Goal: Task Accomplishment & Management: Manage account settings

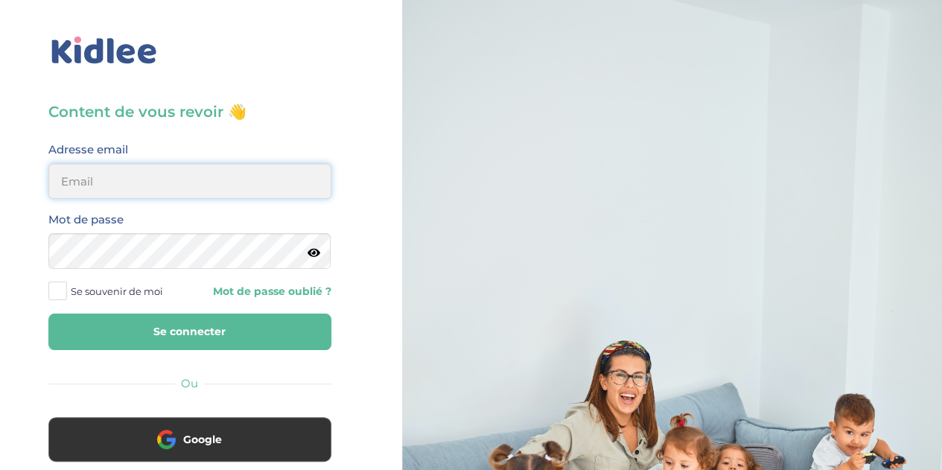
type input "florewitvoet@yahoo.fr"
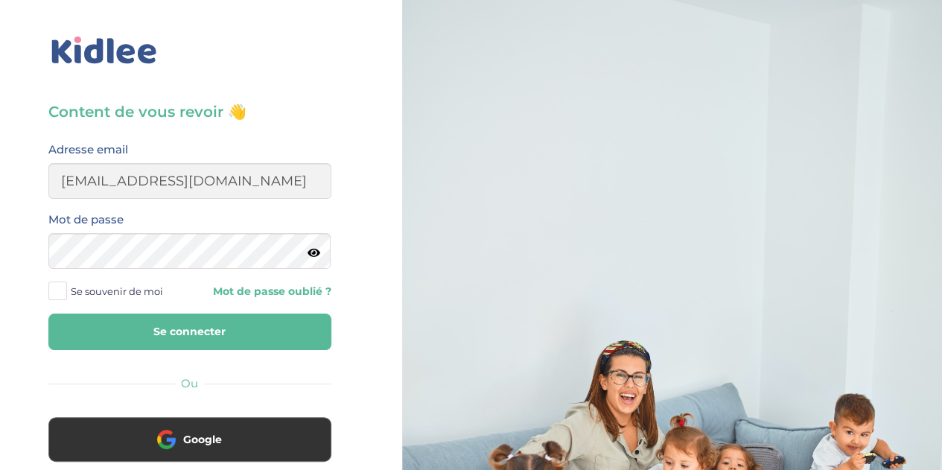
click at [207, 337] on button "Se connecter" at bounding box center [189, 332] width 283 height 36
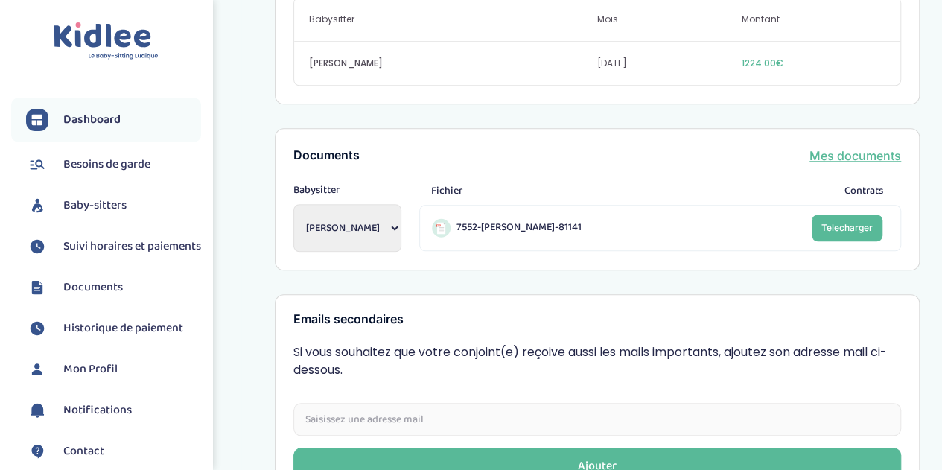
scroll to position [648, 0]
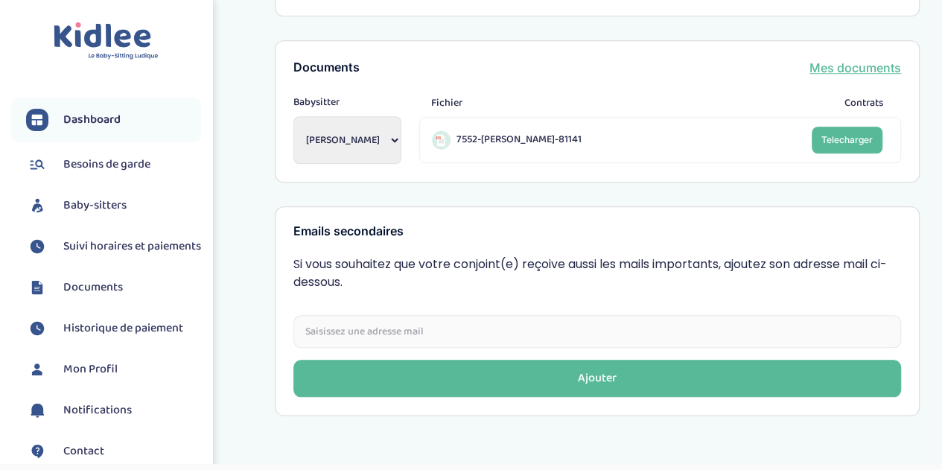
click at [106, 255] on span "Suivi horaires et paiements" at bounding box center [132, 247] width 138 height 18
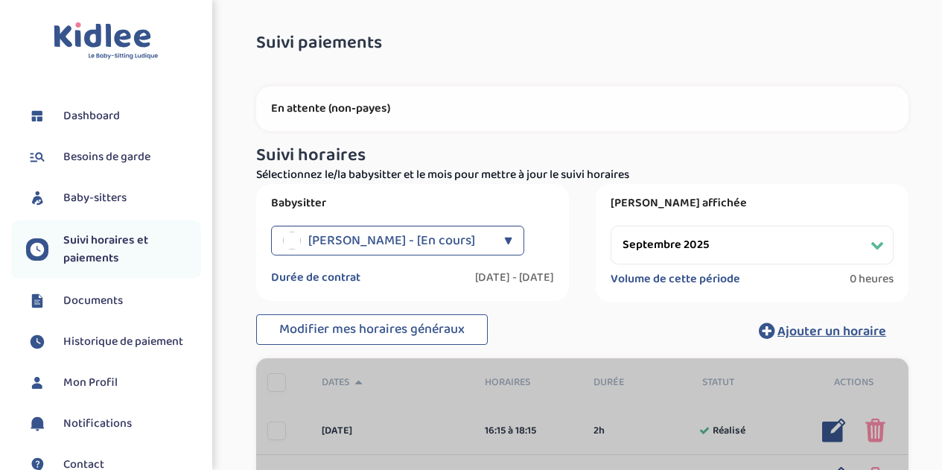
select select "septembre 2025"
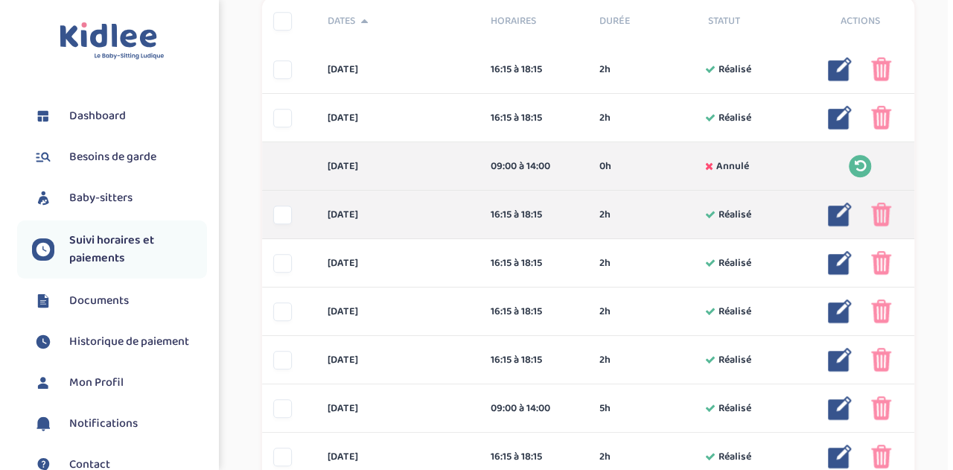
scroll to position [366, 0]
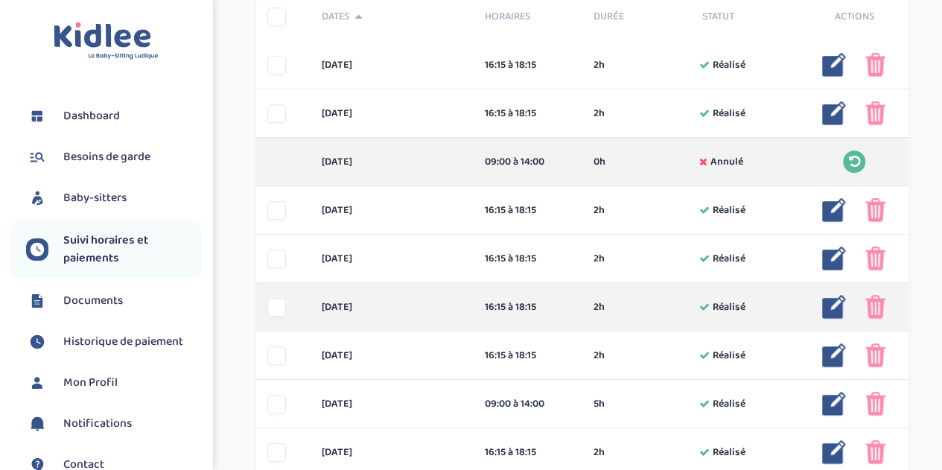
click at [533, 306] on div "16:15 à 18:15" at bounding box center [528, 307] width 86 height 16
click at [535, 305] on div "16:15 à 18:15" at bounding box center [528, 307] width 86 height 16
click at [524, 304] on div "16:15 à 18:15" at bounding box center [528, 307] width 86 height 16
click at [840, 311] on img at bounding box center [834, 307] width 24 height 24
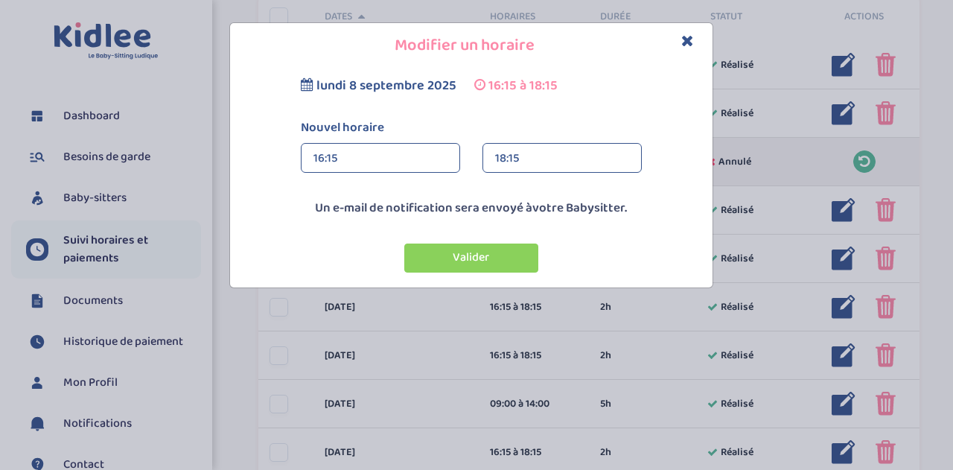
click at [505, 155] on div "18:15" at bounding box center [562, 159] width 134 height 30
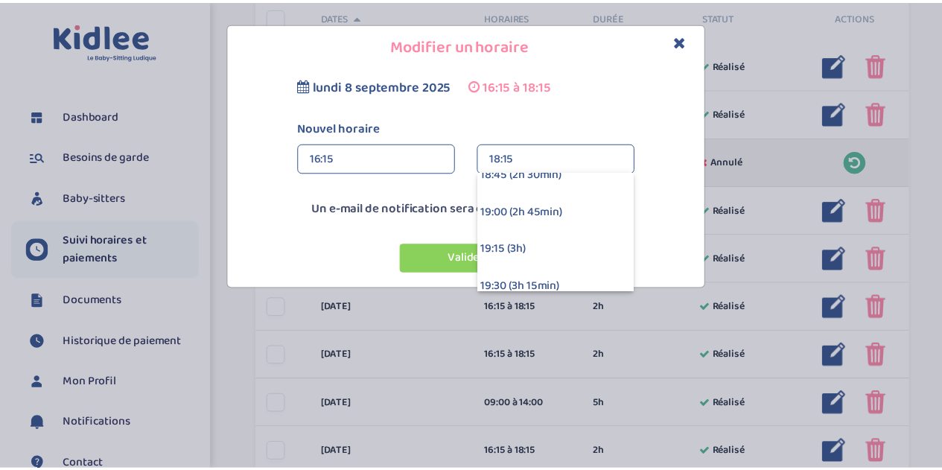
scroll to position [380, 0]
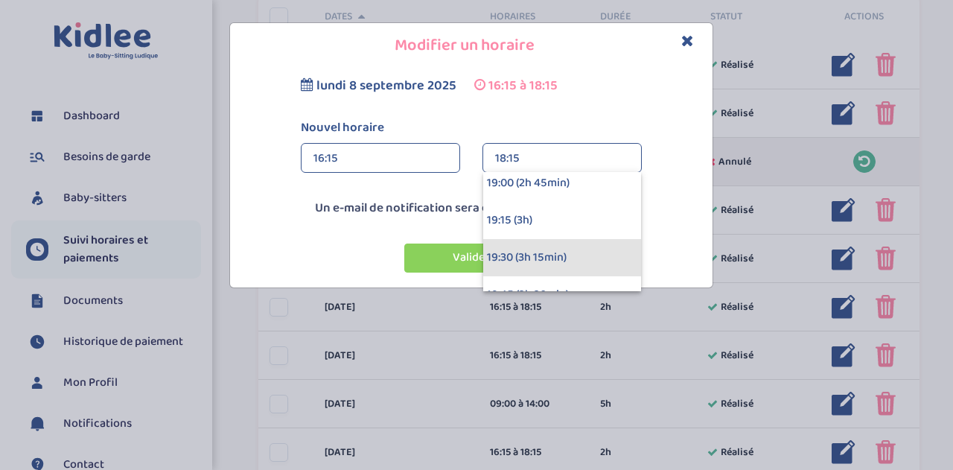
click at [541, 250] on div "19:30 (3h 15min)" at bounding box center [562, 257] width 158 height 37
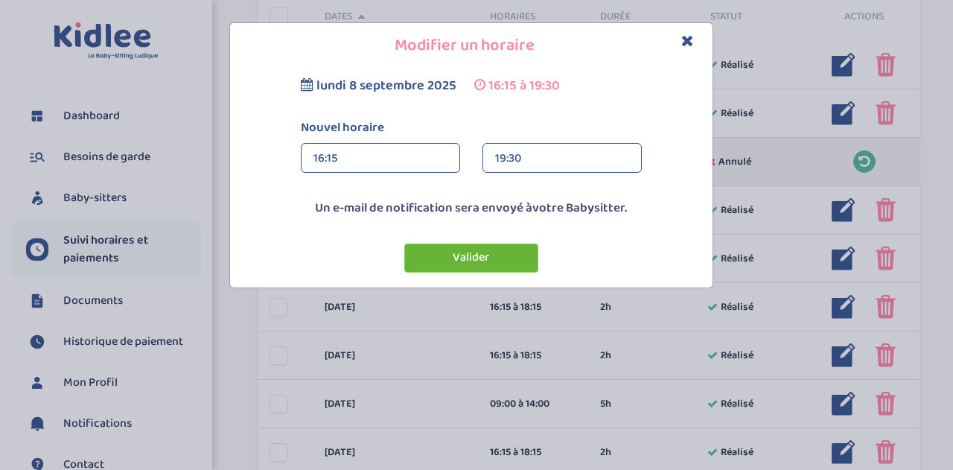
click at [485, 260] on button "Valider" at bounding box center [471, 258] width 134 height 29
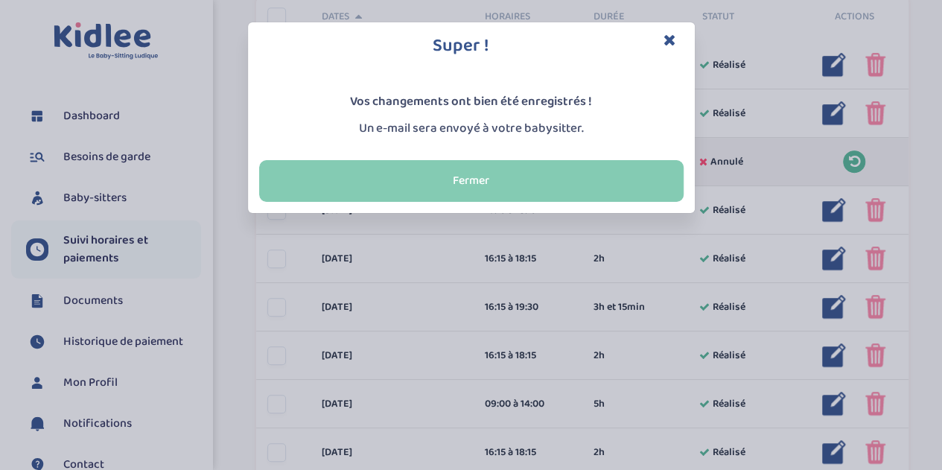
click at [483, 188] on button "Fermer" at bounding box center [471, 181] width 425 height 42
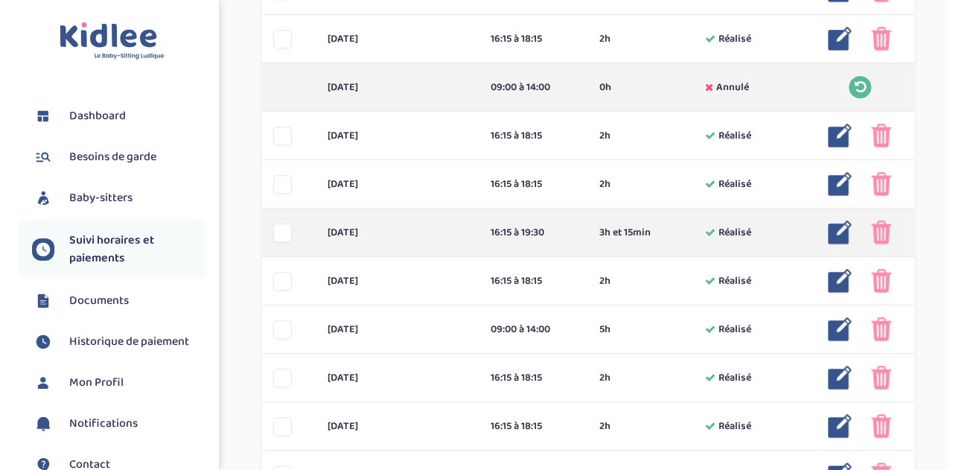
scroll to position [441, 0]
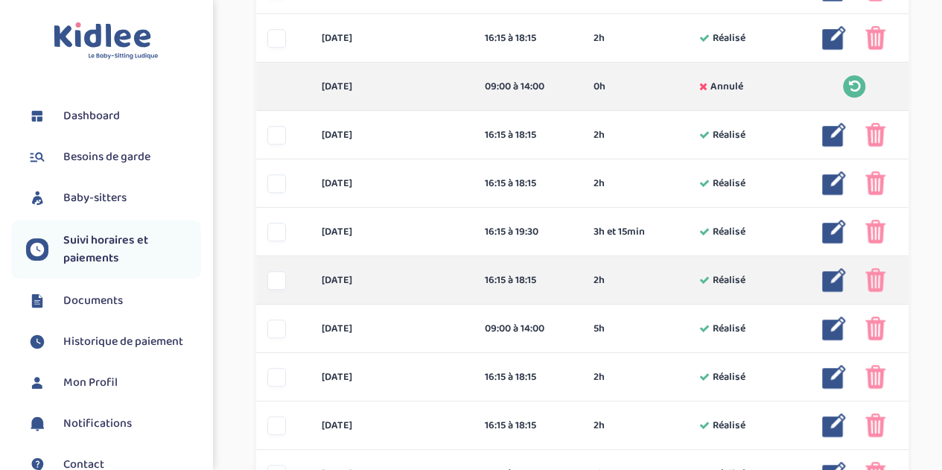
click at [533, 285] on div "16:15 à 18:15" at bounding box center [528, 281] width 86 height 16
click at [829, 277] on img at bounding box center [834, 280] width 24 height 24
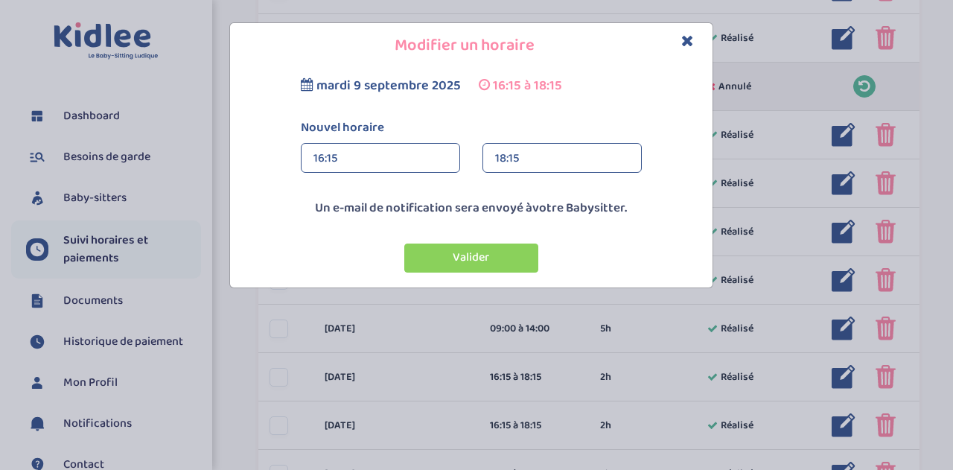
click at [522, 156] on div "18:15" at bounding box center [562, 159] width 134 height 30
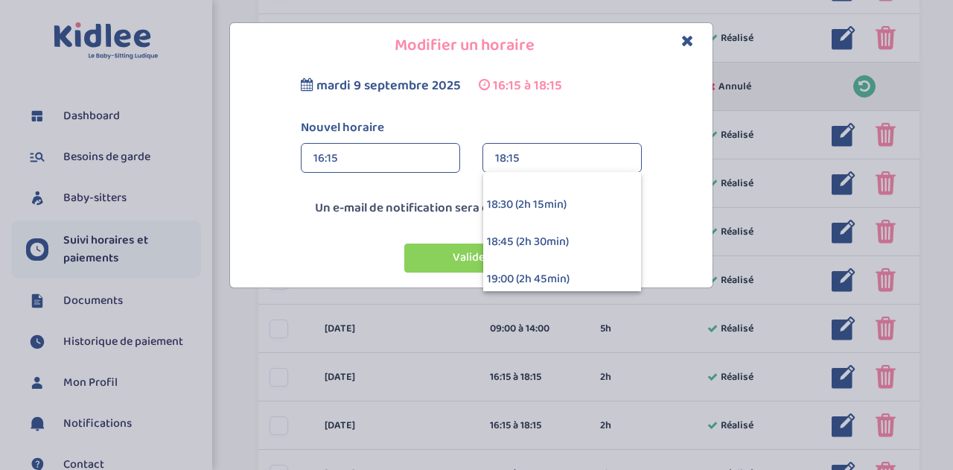
scroll to position [283, 0]
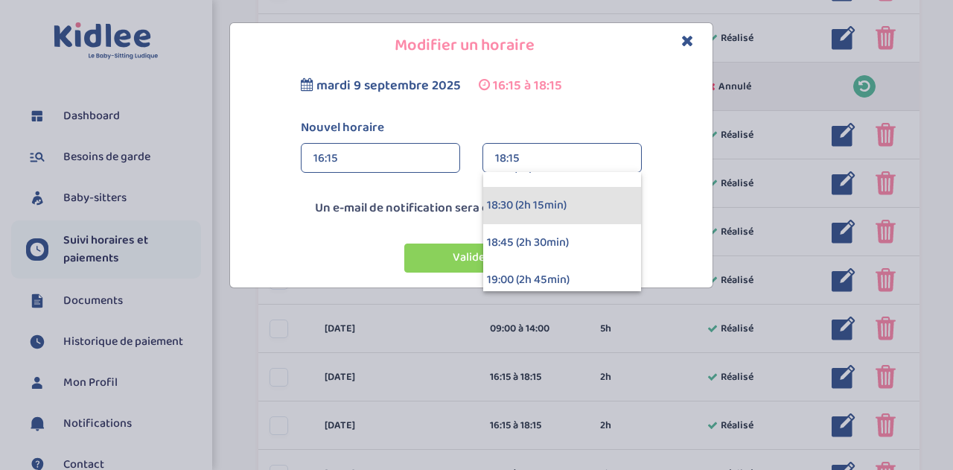
click at [511, 211] on div "18:30 (2h 15min)" at bounding box center [562, 205] width 158 height 37
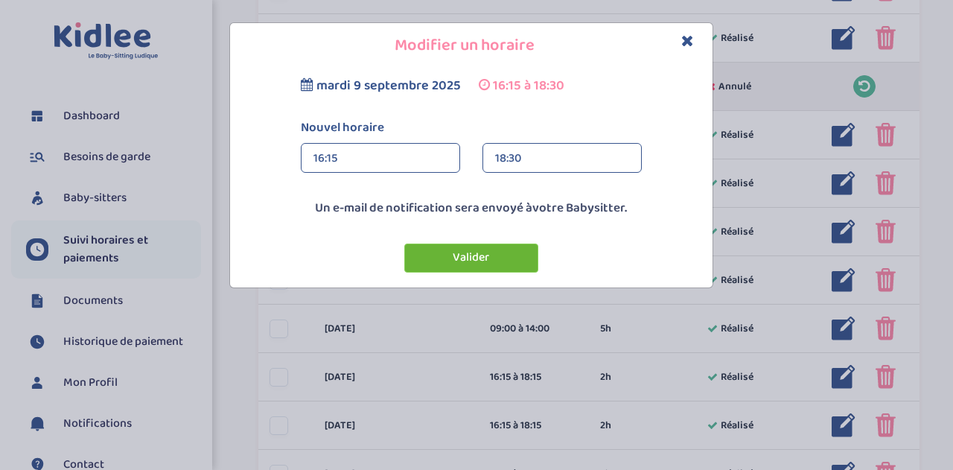
click at [483, 250] on button "Valider" at bounding box center [471, 258] width 134 height 29
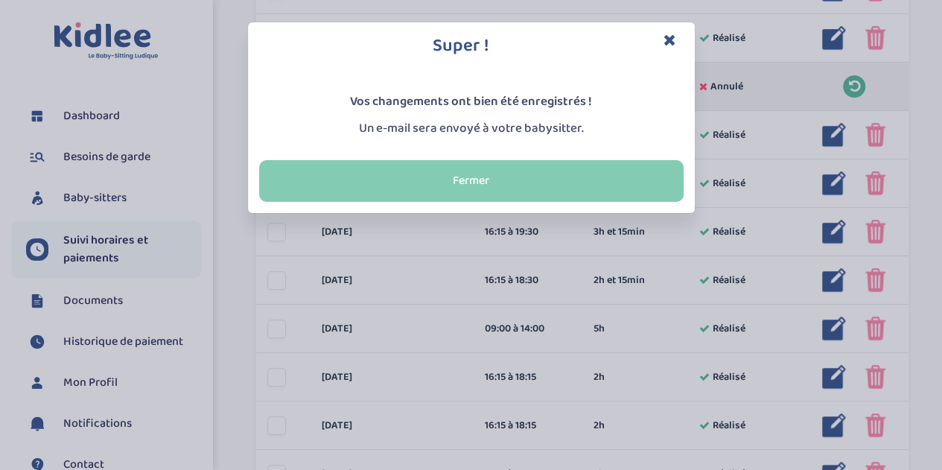
click at [491, 187] on button "Fermer" at bounding box center [471, 181] width 425 height 42
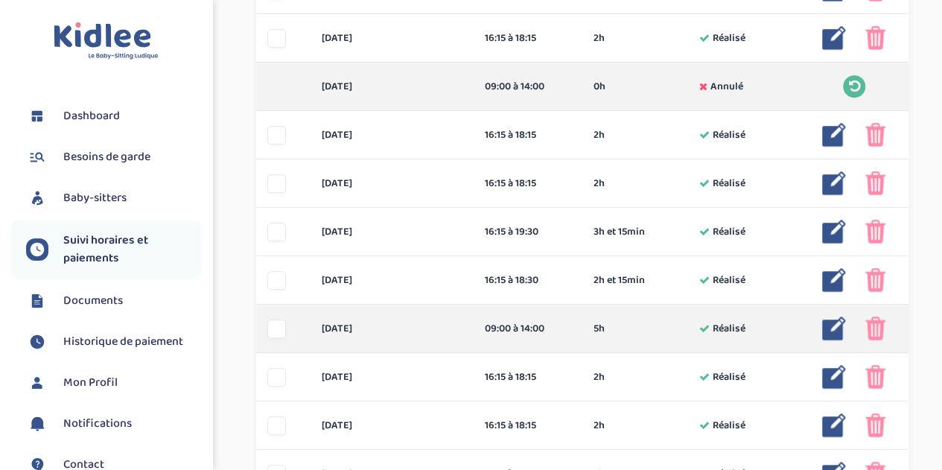
click at [836, 327] on img at bounding box center [834, 329] width 24 height 24
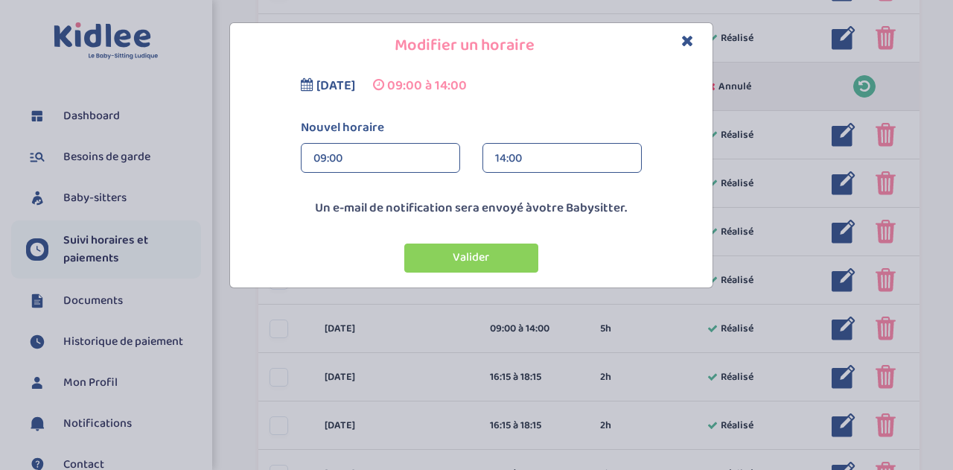
click at [338, 156] on div "09:00" at bounding box center [381, 159] width 134 height 30
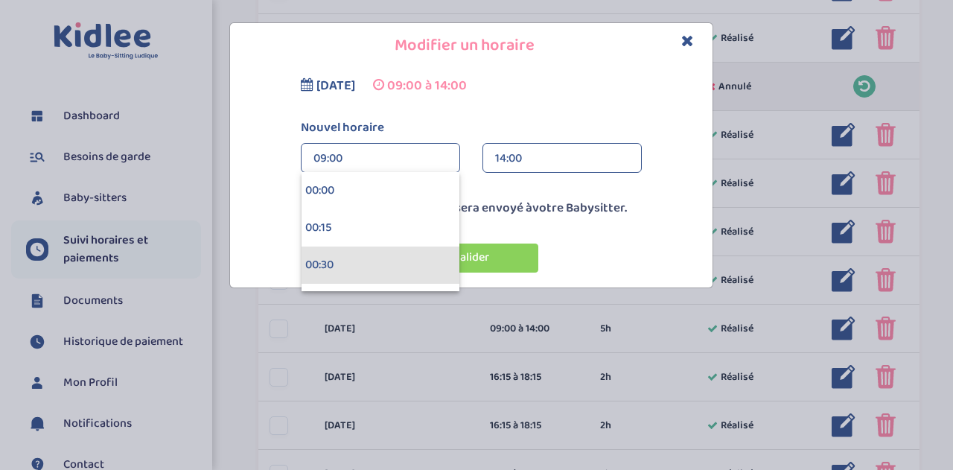
click at [336, 258] on div "00:30" at bounding box center [381, 265] width 158 height 37
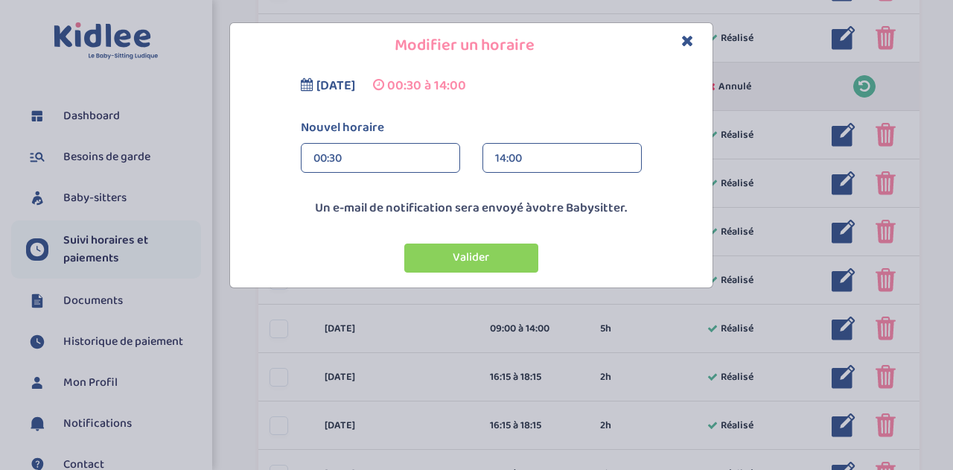
click at [325, 153] on div "00:30" at bounding box center [381, 159] width 134 height 30
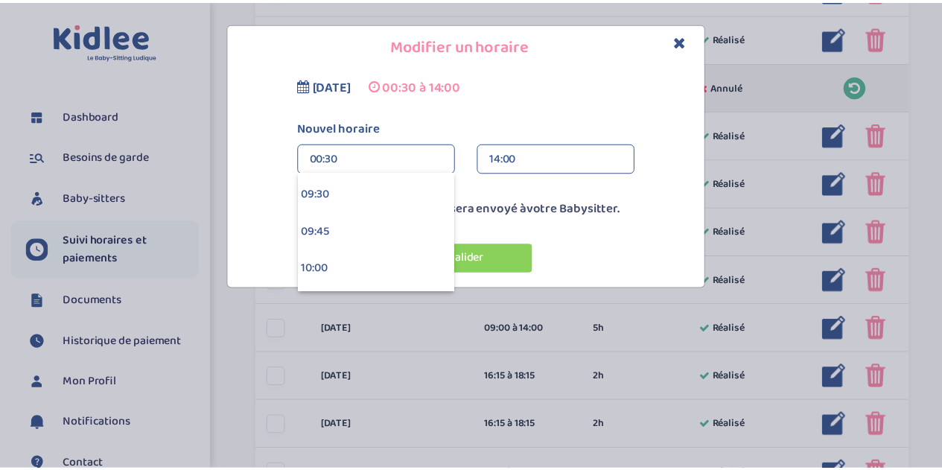
scroll to position [1415, 0]
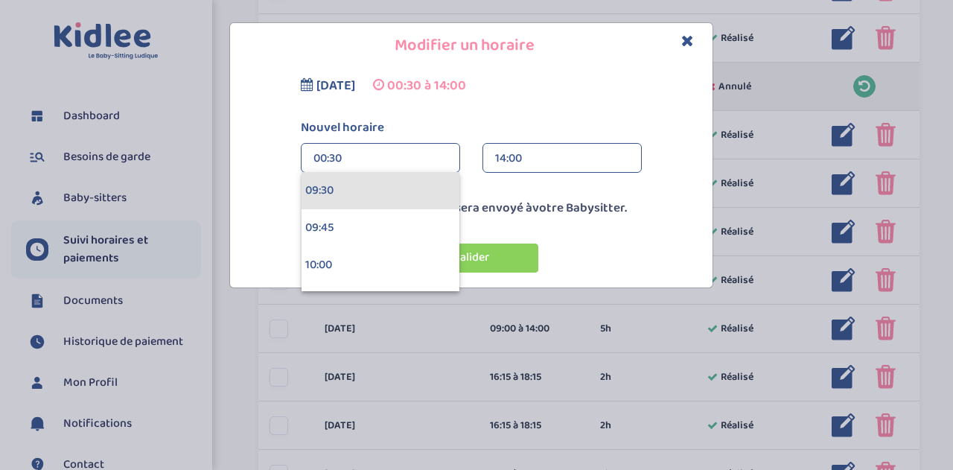
click at [333, 189] on div "09:30" at bounding box center [381, 190] width 158 height 37
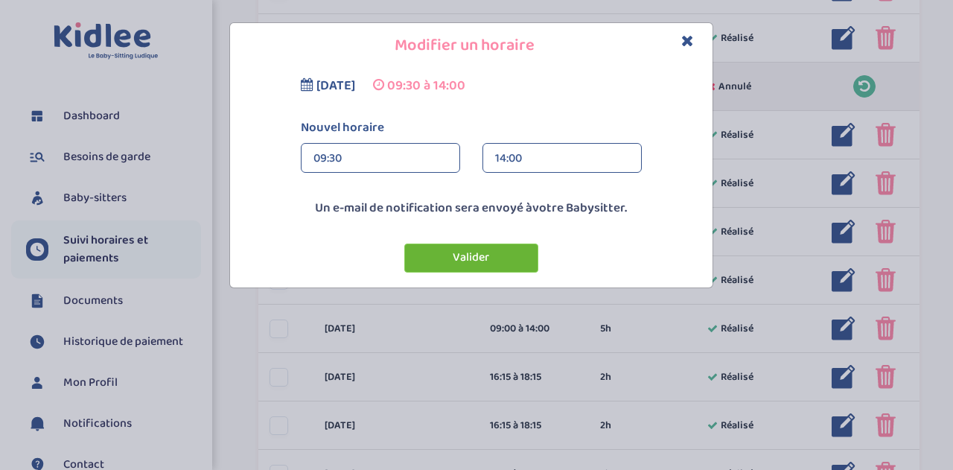
click at [471, 258] on button "Valider" at bounding box center [471, 258] width 134 height 29
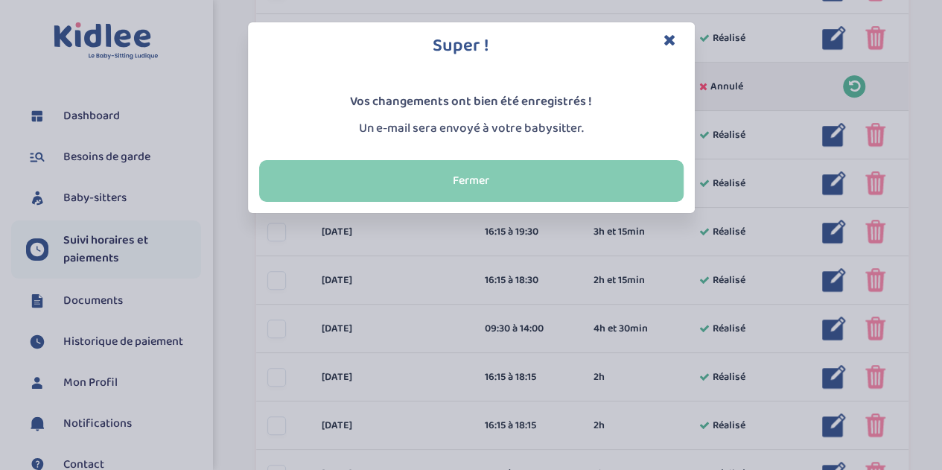
click at [469, 181] on button "Fermer" at bounding box center [471, 181] width 425 height 42
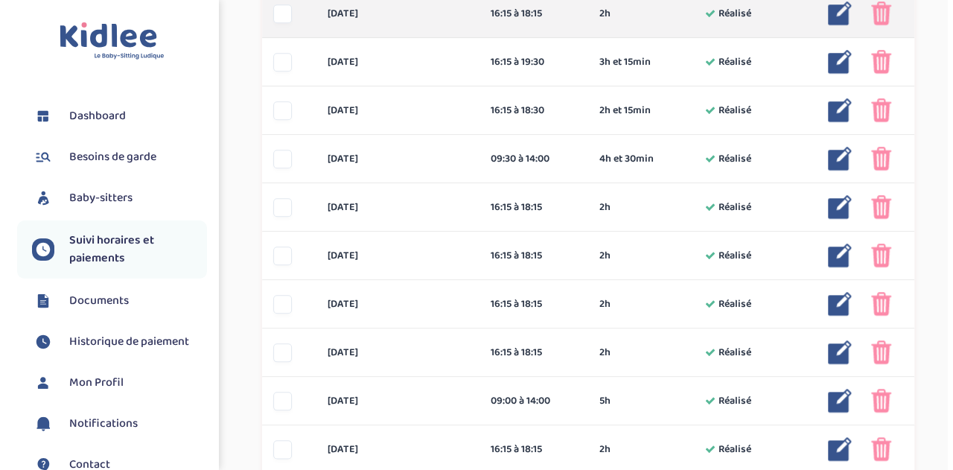
scroll to position [623, 0]
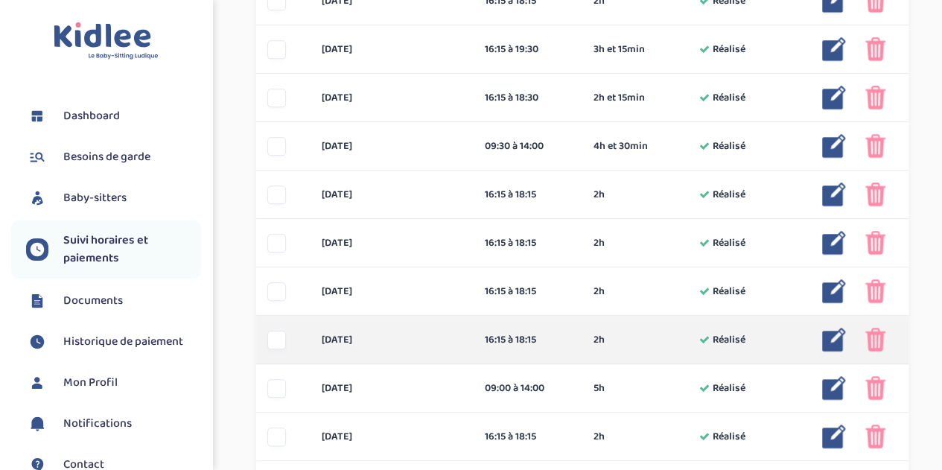
click at [833, 342] on img at bounding box center [834, 340] width 24 height 24
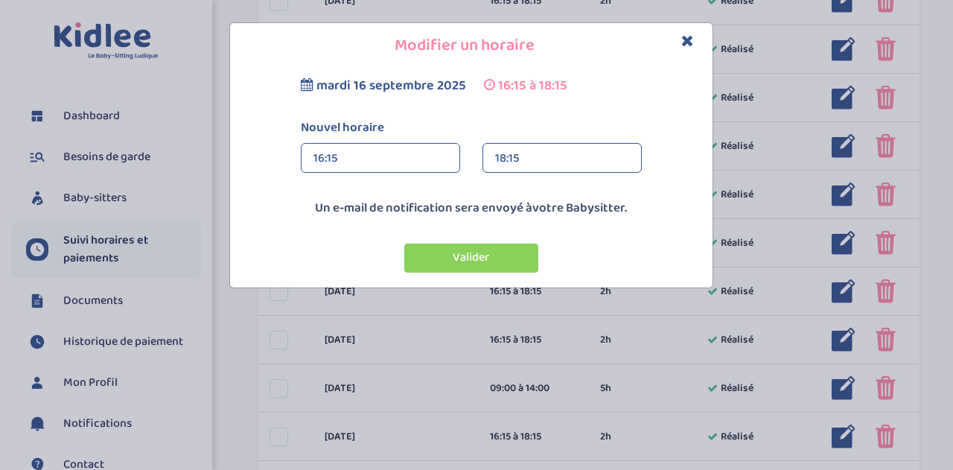
click at [506, 154] on div "18:15" at bounding box center [562, 159] width 134 height 30
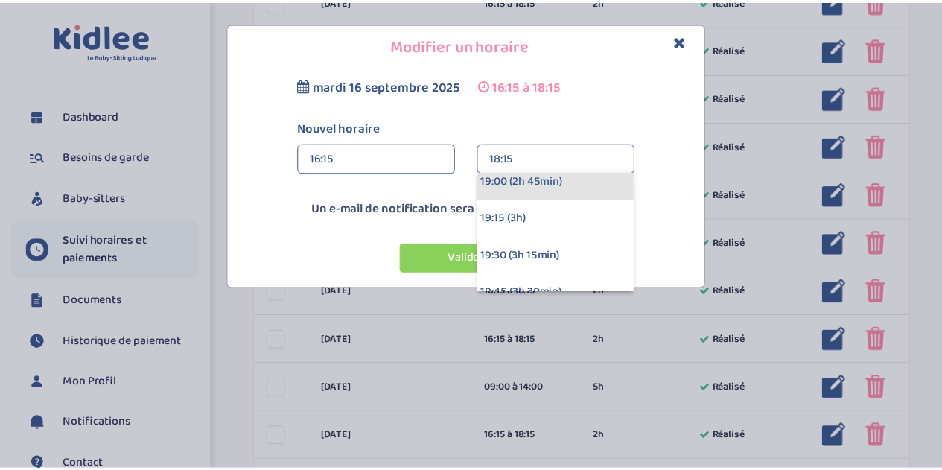
scroll to position [384, 0]
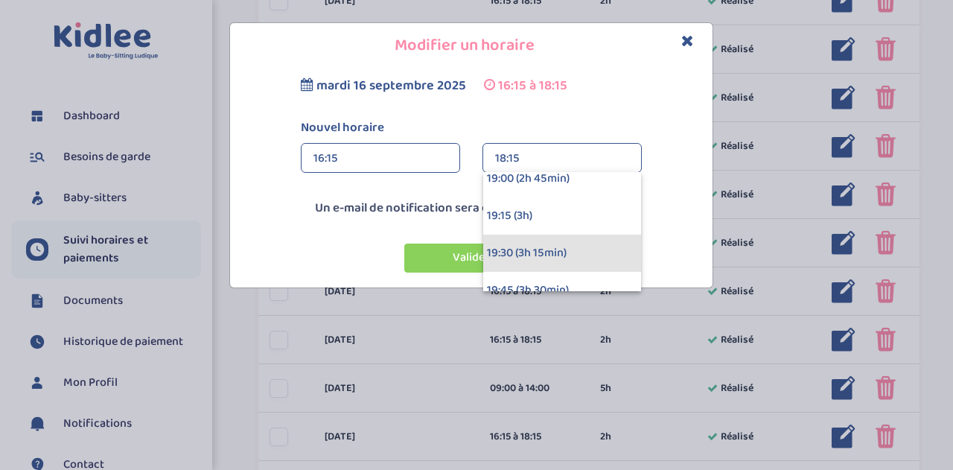
click at [517, 255] on div "19:30 (3h 15min)" at bounding box center [562, 253] width 158 height 37
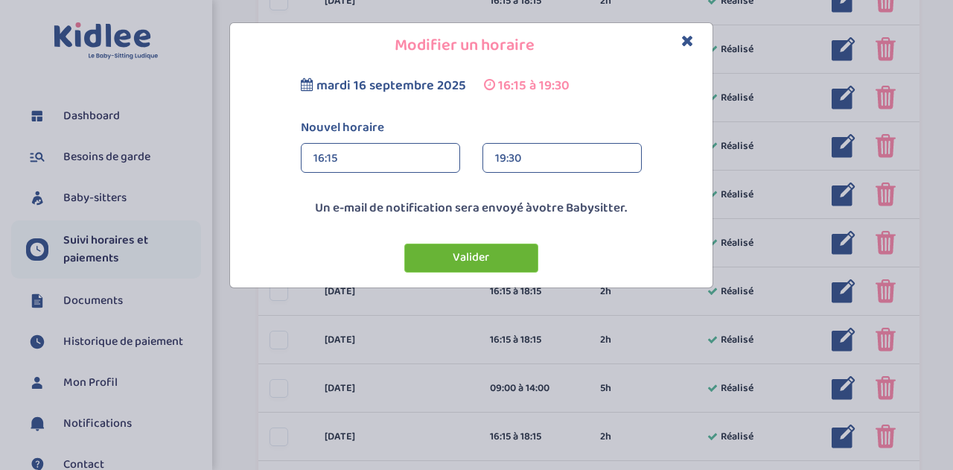
click at [515, 255] on button "Valider" at bounding box center [471, 258] width 134 height 29
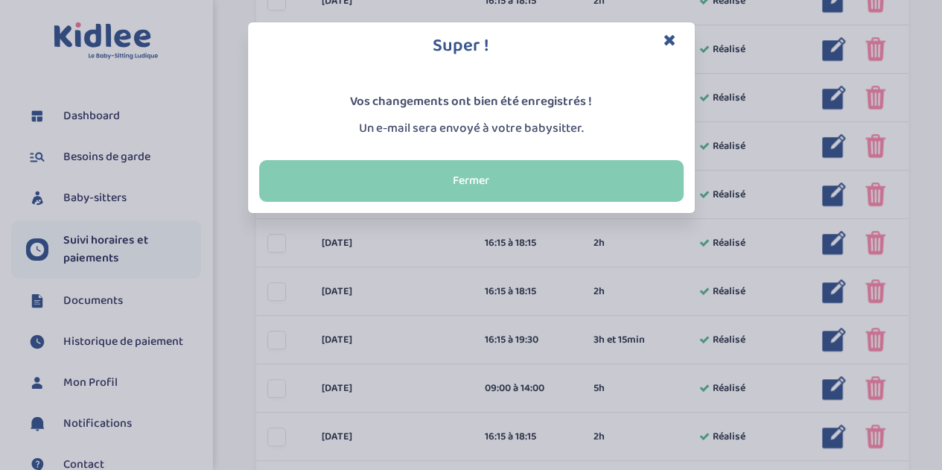
click at [494, 186] on button "Fermer" at bounding box center [471, 181] width 425 height 42
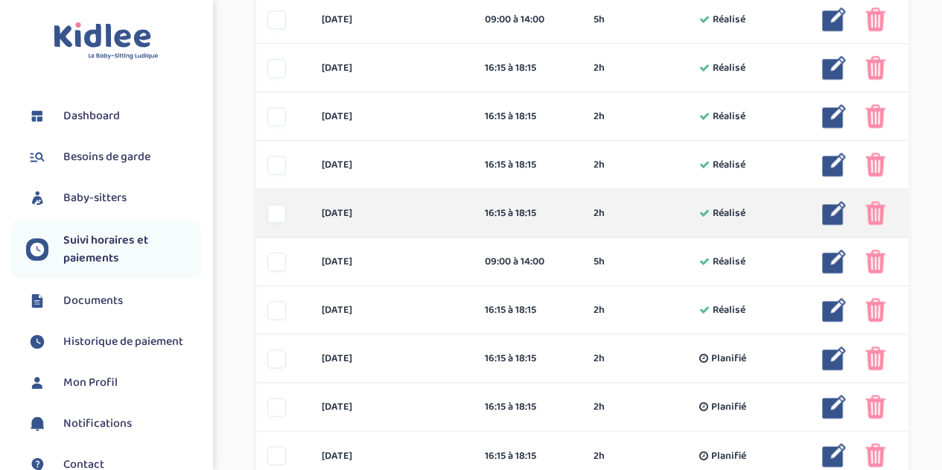
scroll to position [994, 0]
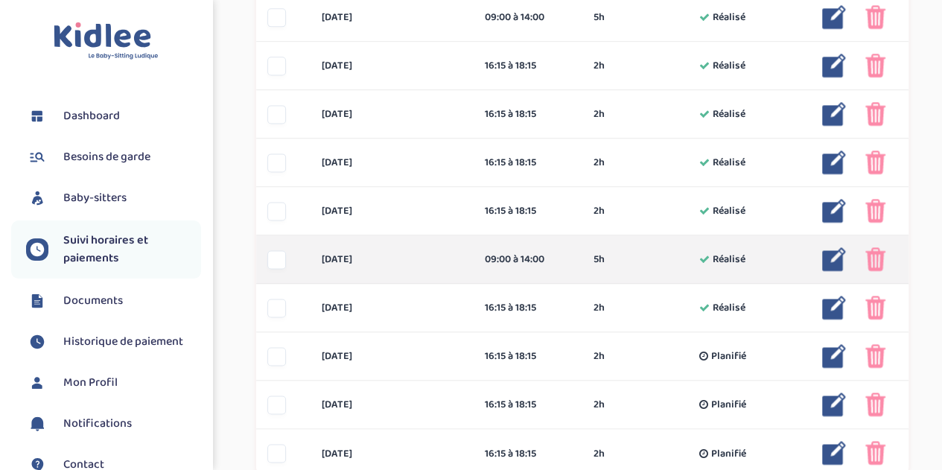
click at [830, 252] on img at bounding box center [834, 259] width 24 height 24
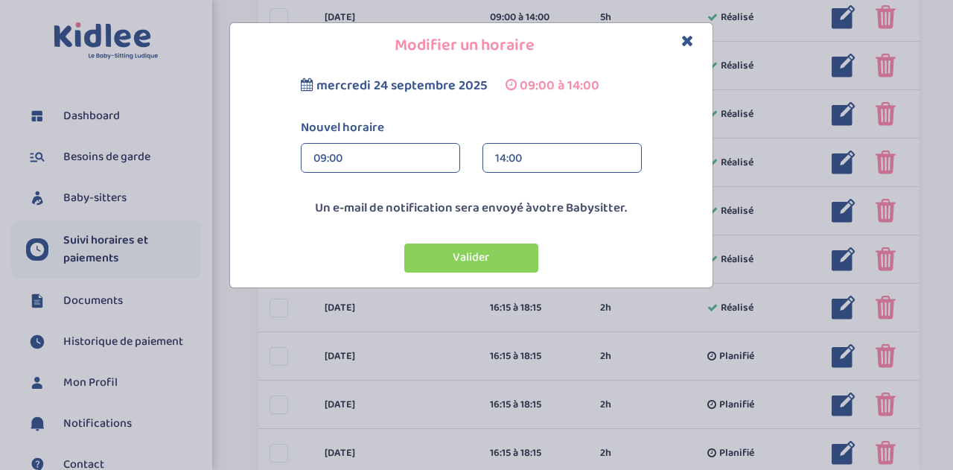
click at [325, 153] on div "09:00" at bounding box center [381, 159] width 134 height 30
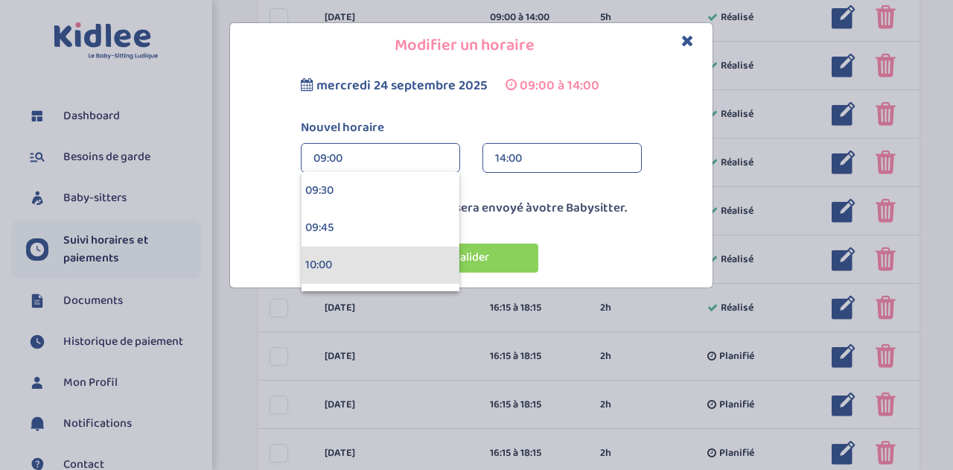
click at [331, 261] on div "10:00" at bounding box center [381, 265] width 158 height 37
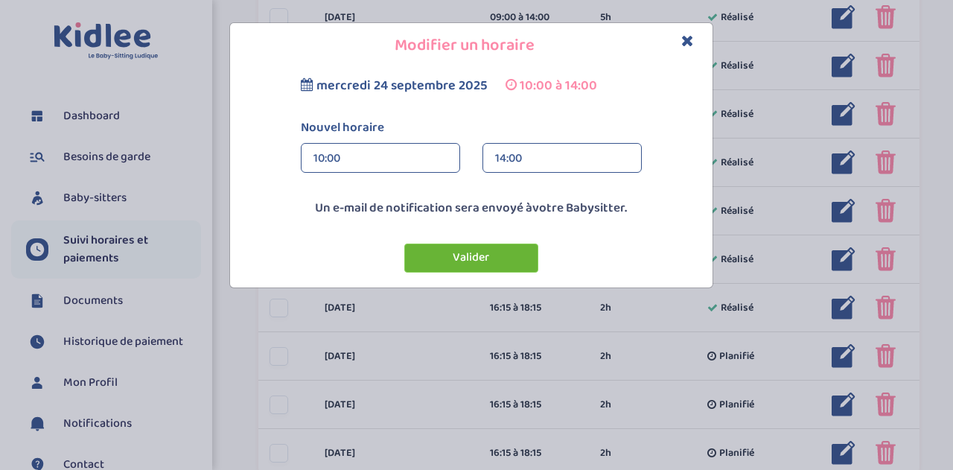
click at [459, 255] on button "Valider" at bounding box center [471, 258] width 134 height 29
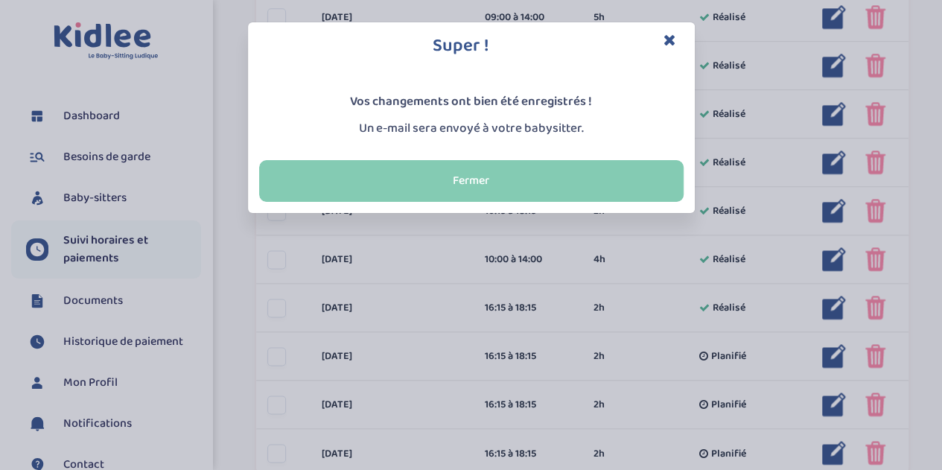
click at [447, 187] on button "Fermer" at bounding box center [471, 181] width 425 height 42
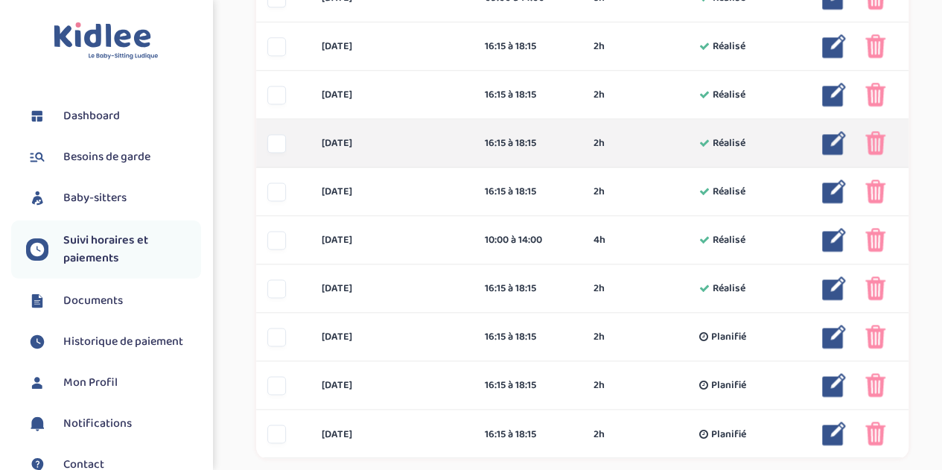
scroll to position [1136, 0]
